Goal: Task Accomplishment & Management: Complete application form

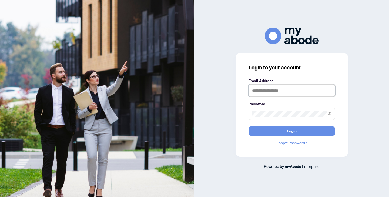
click at [284, 89] on input "text" at bounding box center [292, 90] width 86 height 12
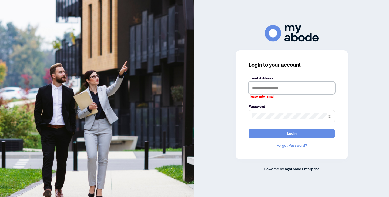
type input "**********"
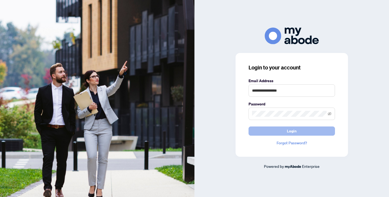
click at [297, 130] on button "Login" at bounding box center [292, 130] width 86 height 9
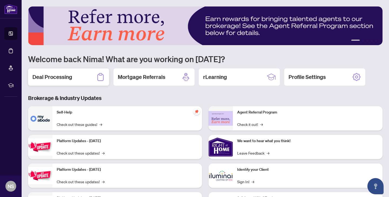
click at [76, 76] on div "Deal Processing" at bounding box center [68, 76] width 81 height 17
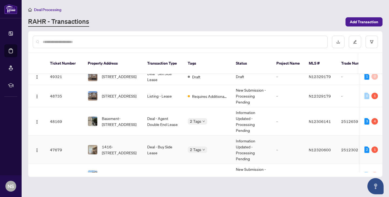
scroll to position [6, 0]
click at [126, 102] on td "[STREET_ADDRESS]" at bounding box center [113, 96] width 59 height 22
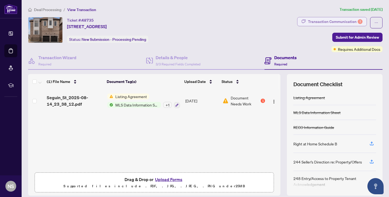
click at [338, 23] on div "Transaction Communication 1" at bounding box center [335, 21] width 55 height 9
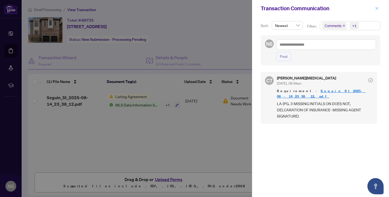
click at [376, 8] on icon "close" at bounding box center [377, 8] width 4 height 4
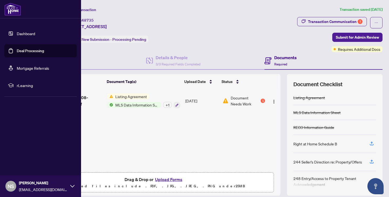
click at [17, 34] on link "Dashboard" at bounding box center [26, 33] width 18 height 5
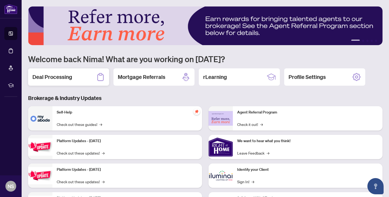
click at [73, 85] on div "Deal Processing" at bounding box center [68, 76] width 81 height 17
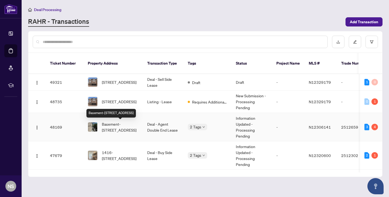
click at [122, 129] on span "Basement-55 Red Cardinal Tr, Richmond Hill, Ontario L4E 3Y4, Canada" at bounding box center [120, 127] width 37 height 12
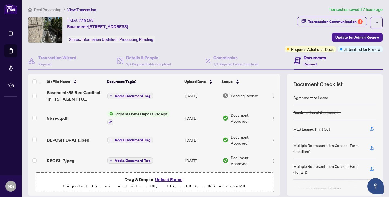
scroll to position [119, 0]
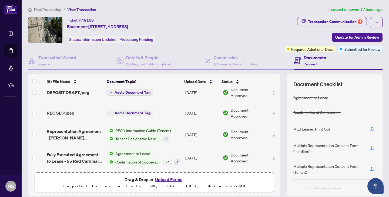
click at [169, 179] on button "Upload Forms" at bounding box center [169, 179] width 31 height 7
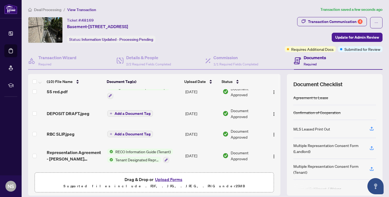
scroll to position [141, 0]
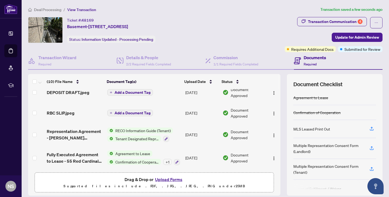
click at [169, 177] on button "Upload Forms" at bounding box center [169, 179] width 31 height 7
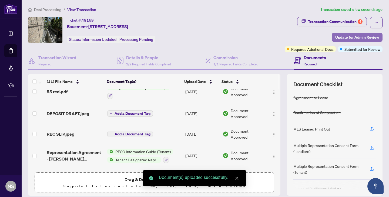
click at [359, 38] on span "Update for Admin Review" at bounding box center [357, 37] width 44 height 9
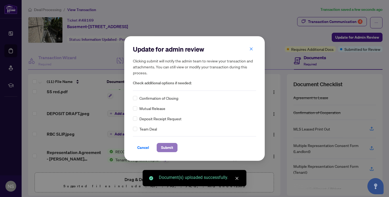
click at [162, 147] on span "Submit" at bounding box center [167, 147] width 12 height 9
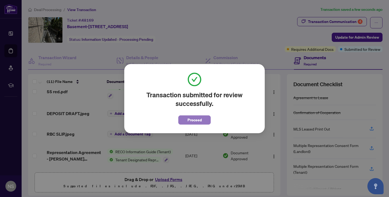
click at [204, 121] on button "Proceed" at bounding box center [194, 119] width 32 height 9
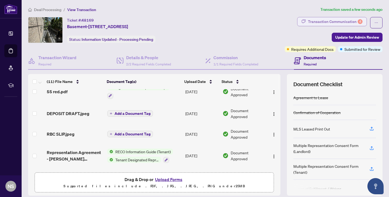
click at [337, 18] on div "Transaction Communication 4" at bounding box center [335, 21] width 55 height 9
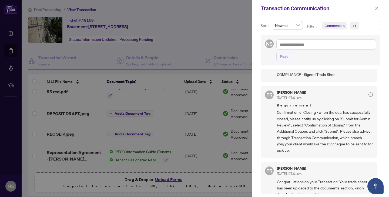
scroll to position [200, 0]
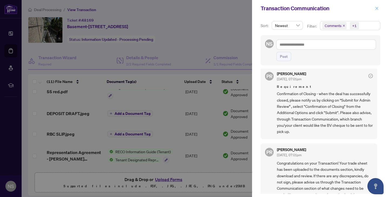
click at [377, 8] on icon "close" at bounding box center [377, 8] width 4 height 4
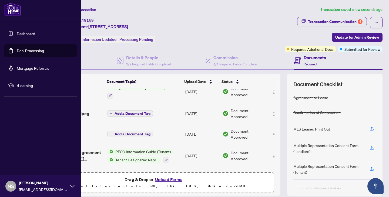
click at [17, 32] on link "Dashboard" at bounding box center [26, 33] width 18 height 5
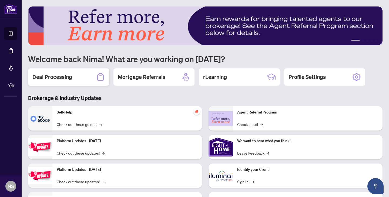
click at [39, 83] on div "Deal Processing" at bounding box center [68, 76] width 81 height 17
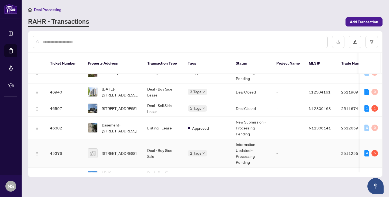
scroll to position [106, 0]
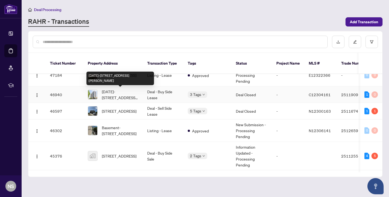
click at [114, 97] on span "1008-2756 Old Leslie St, Toronto, Ontario M2K 0E2, Canada" at bounding box center [120, 95] width 37 height 12
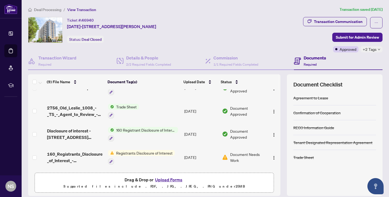
scroll to position [91, 0]
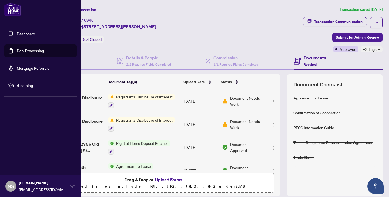
click at [17, 33] on link "Dashboard" at bounding box center [26, 33] width 18 height 5
